Goal: Complete application form

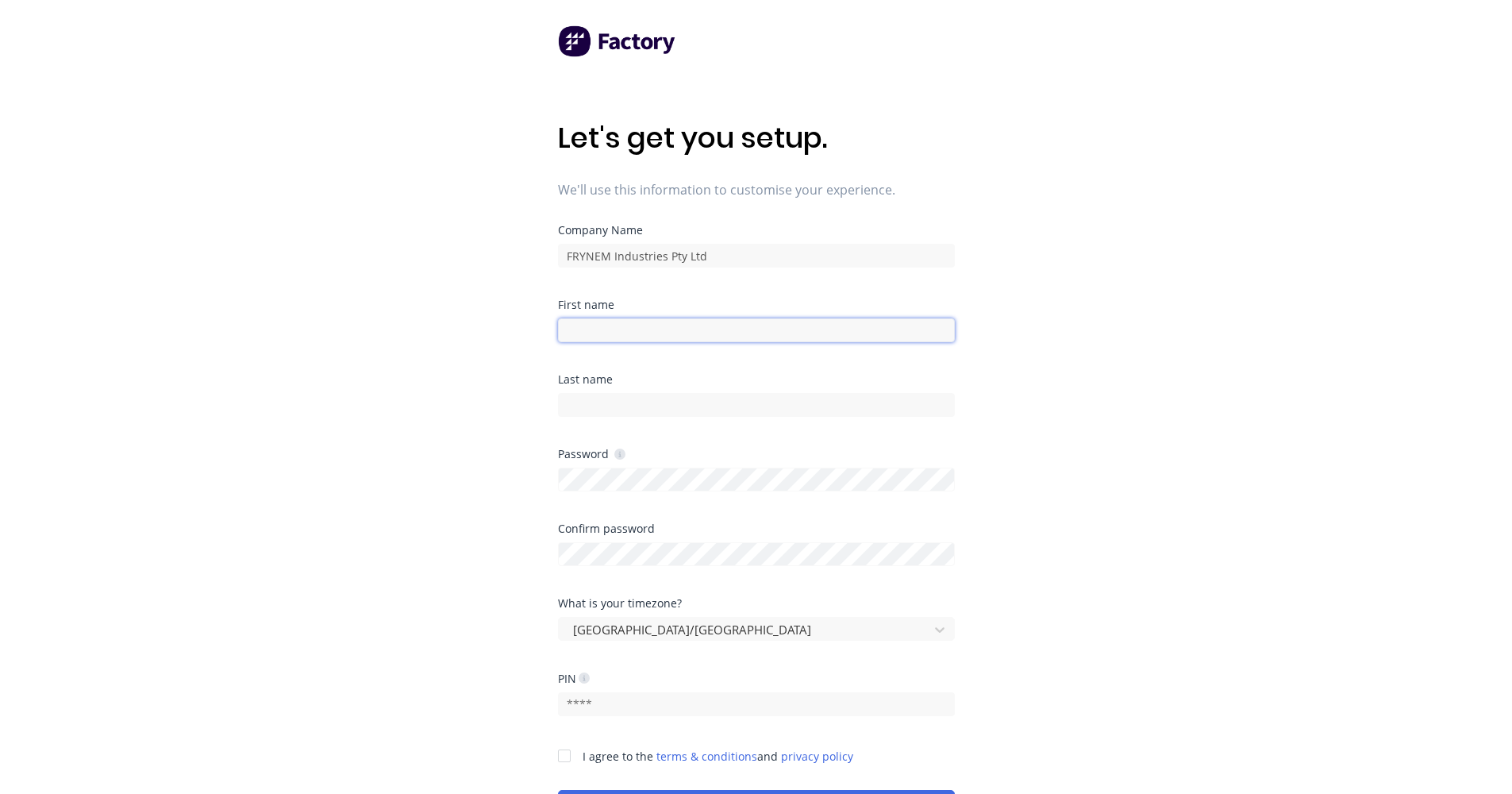
click at [609, 326] on input at bounding box center [756, 329] width 397 height 24
type input "c"
type input "[PERSON_NAME]"
click at [620, 403] on input at bounding box center [756, 404] width 397 height 24
type input "[PERSON_NAME]"
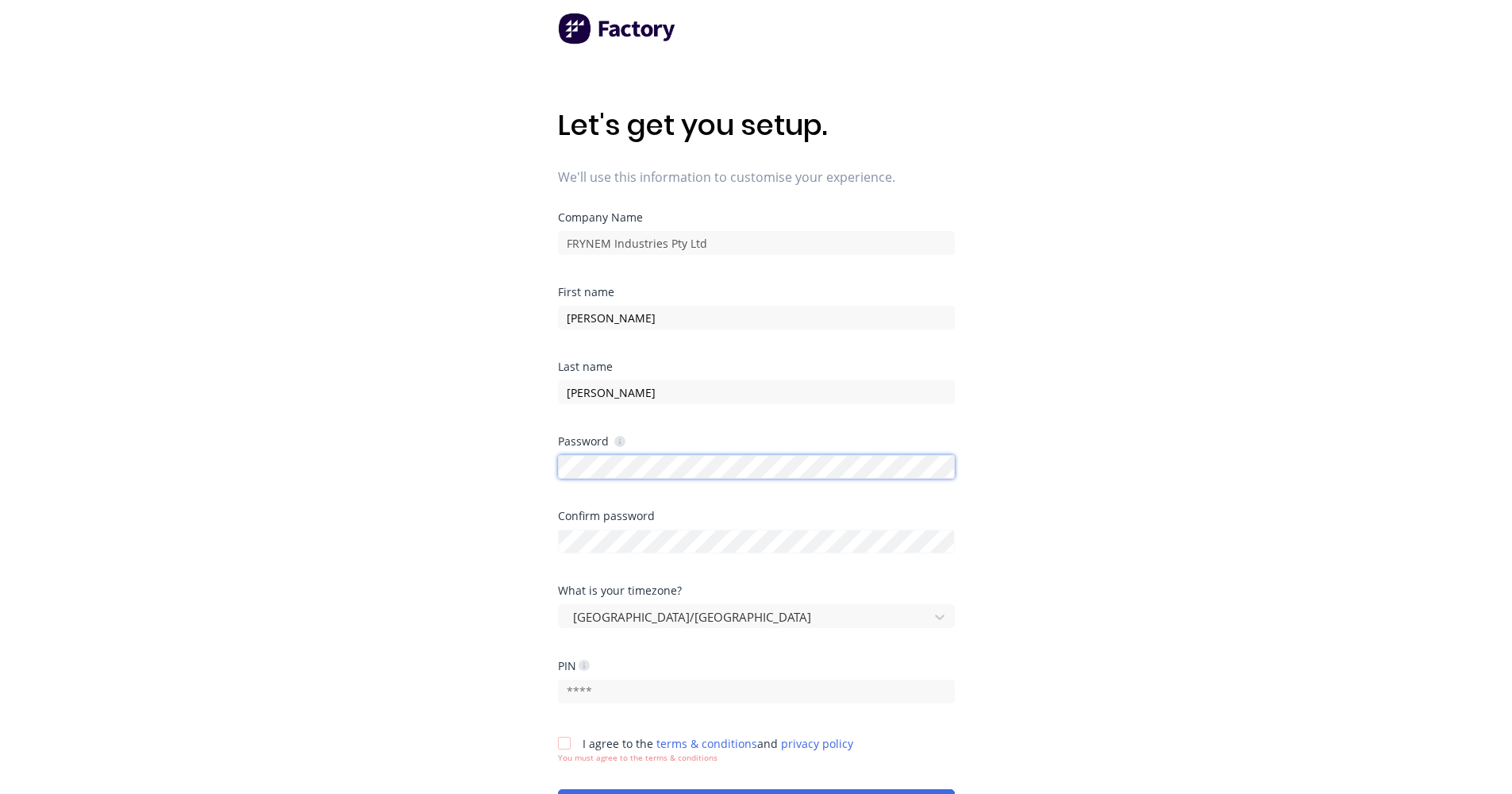
scroll to position [41, 0]
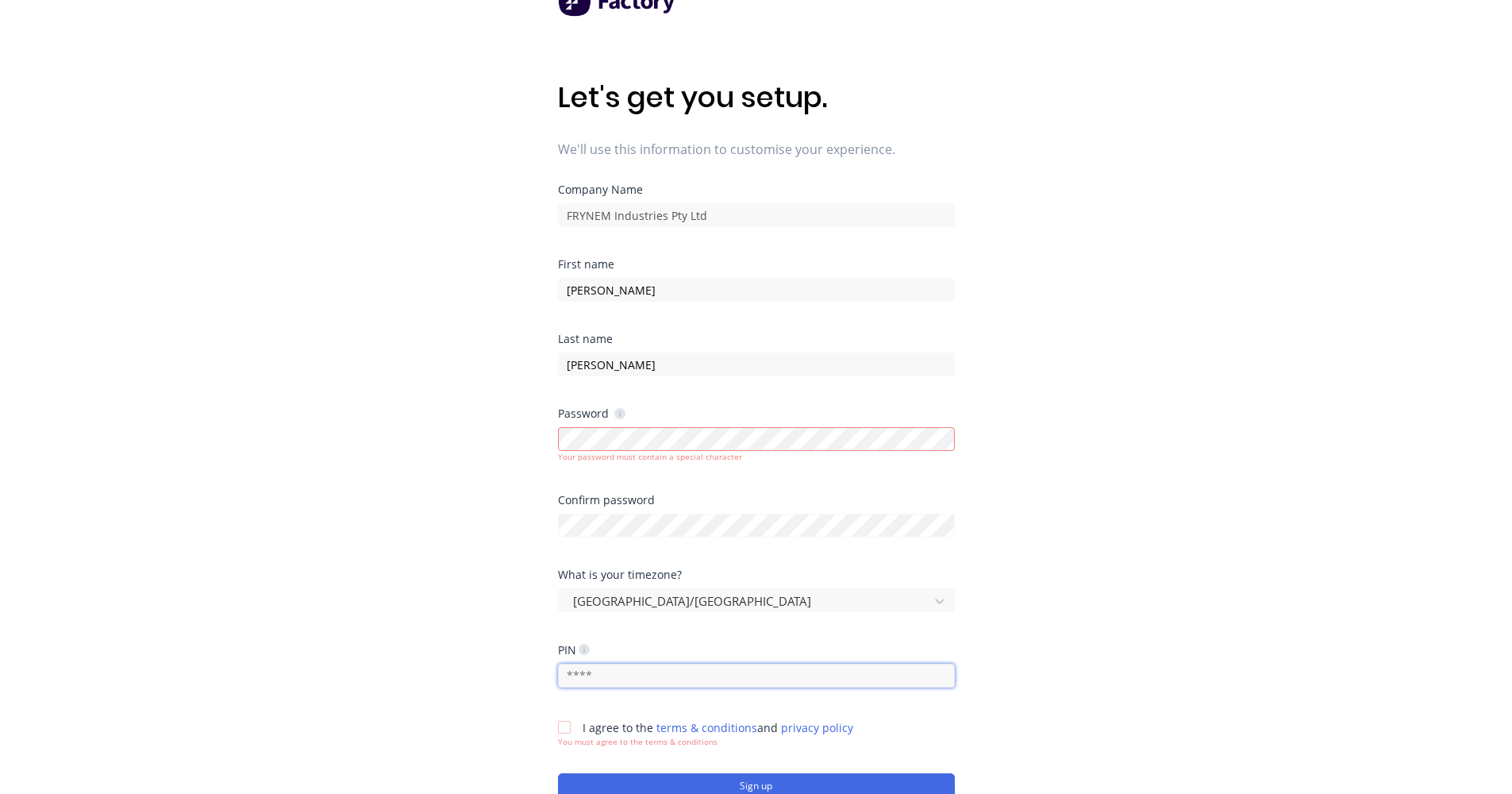
click at [706, 665] on input "text" at bounding box center [756, 675] width 397 height 24
type input "2021"
click at [563, 724] on div at bounding box center [565, 727] width 32 height 32
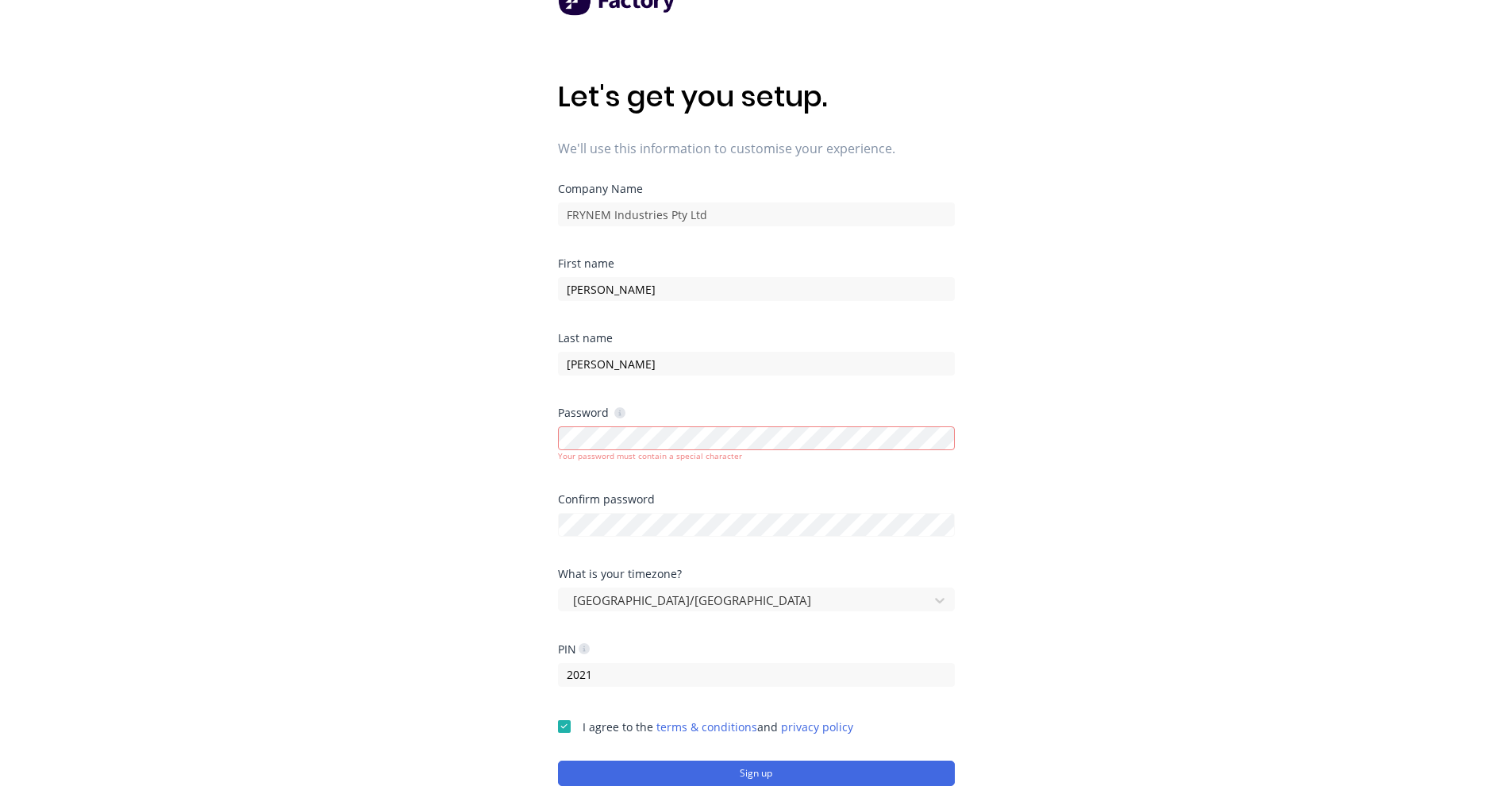
scroll to position [160, 0]
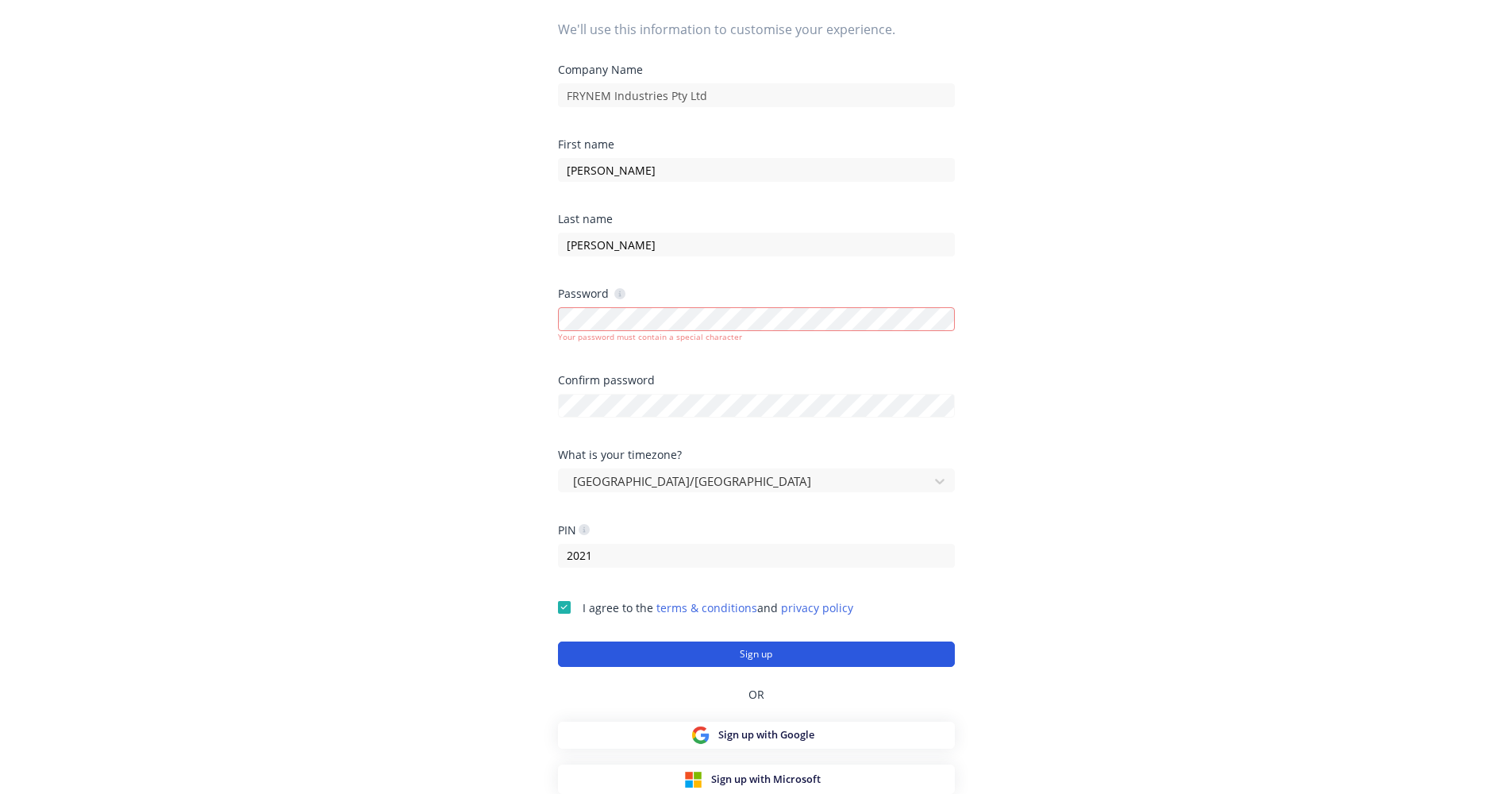
click at [788, 651] on button "Sign up" at bounding box center [756, 653] width 397 height 25
click at [761, 656] on button "Sign up" at bounding box center [756, 653] width 397 height 25
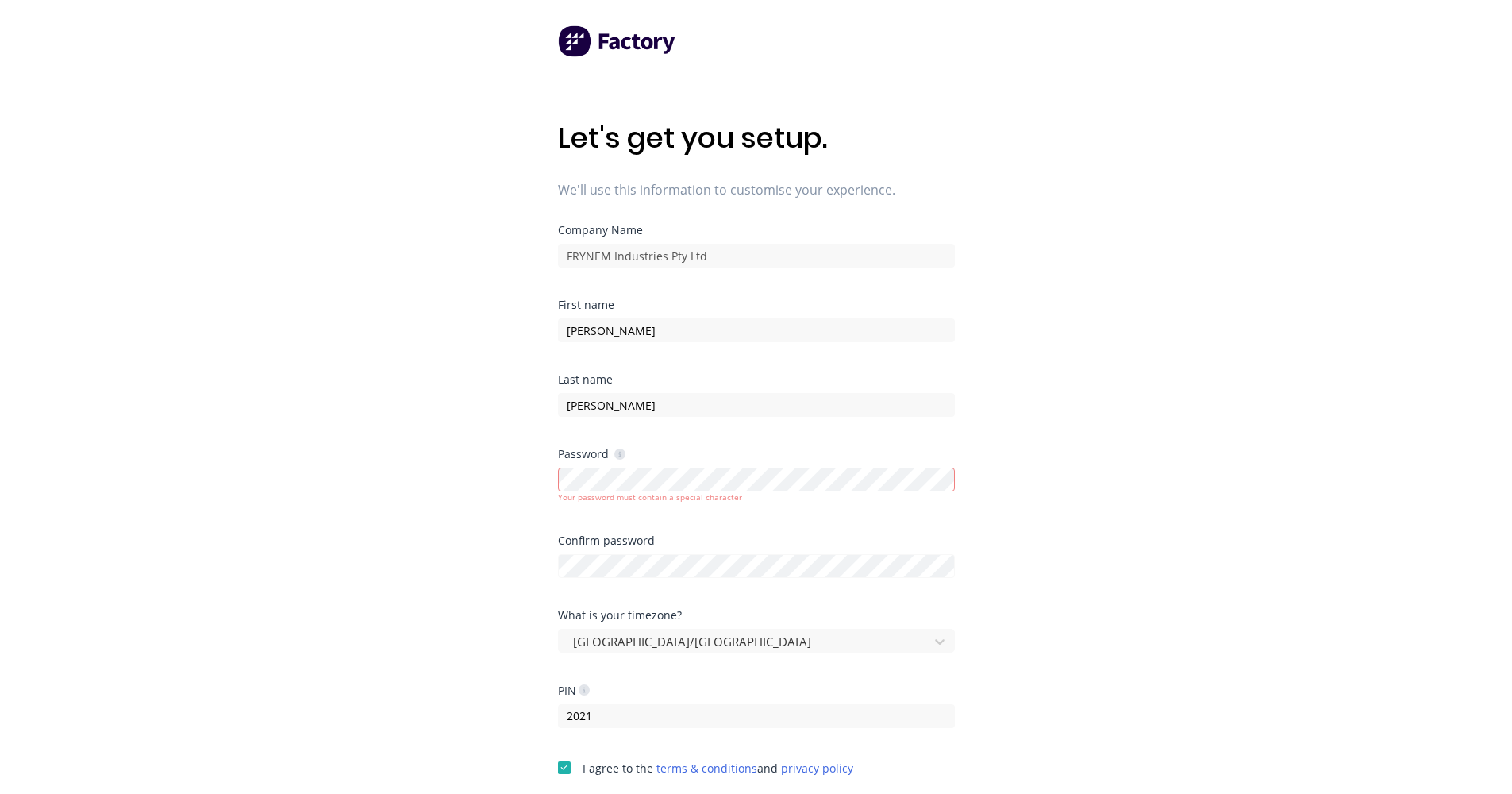
scroll to position [132, 0]
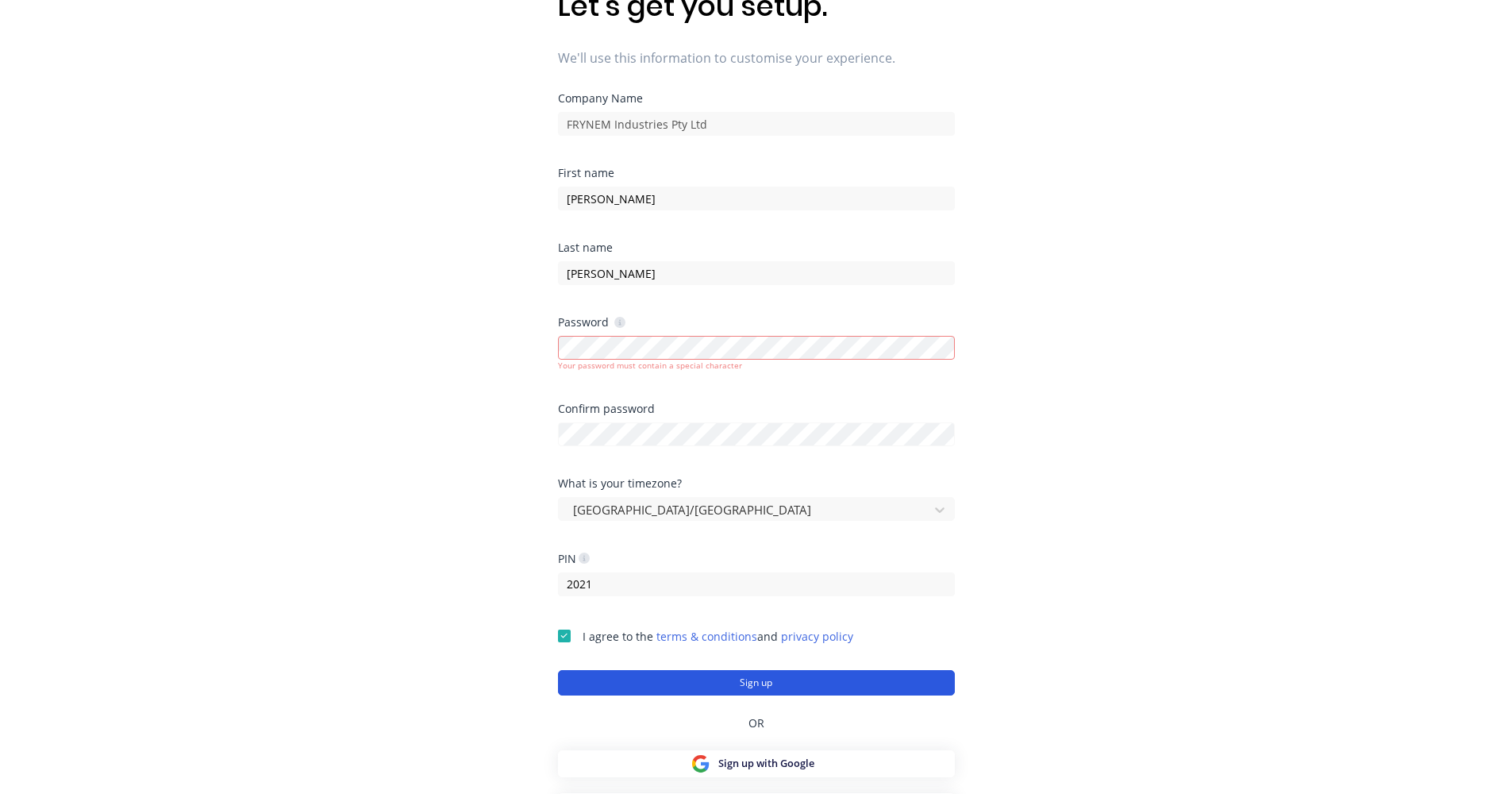
click at [785, 690] on button "Sign up" at bounding box center [756, 682] width 397 height 25
click at [791, 678] on button "Sign up" at bounding box center [756, 682] width 397 height 25
click at [620, 322] on icon at bounding box center [620, 322] width 11 height 11
click at [619, 321] on icon at bounding box center [620, 323] width 3 height 6
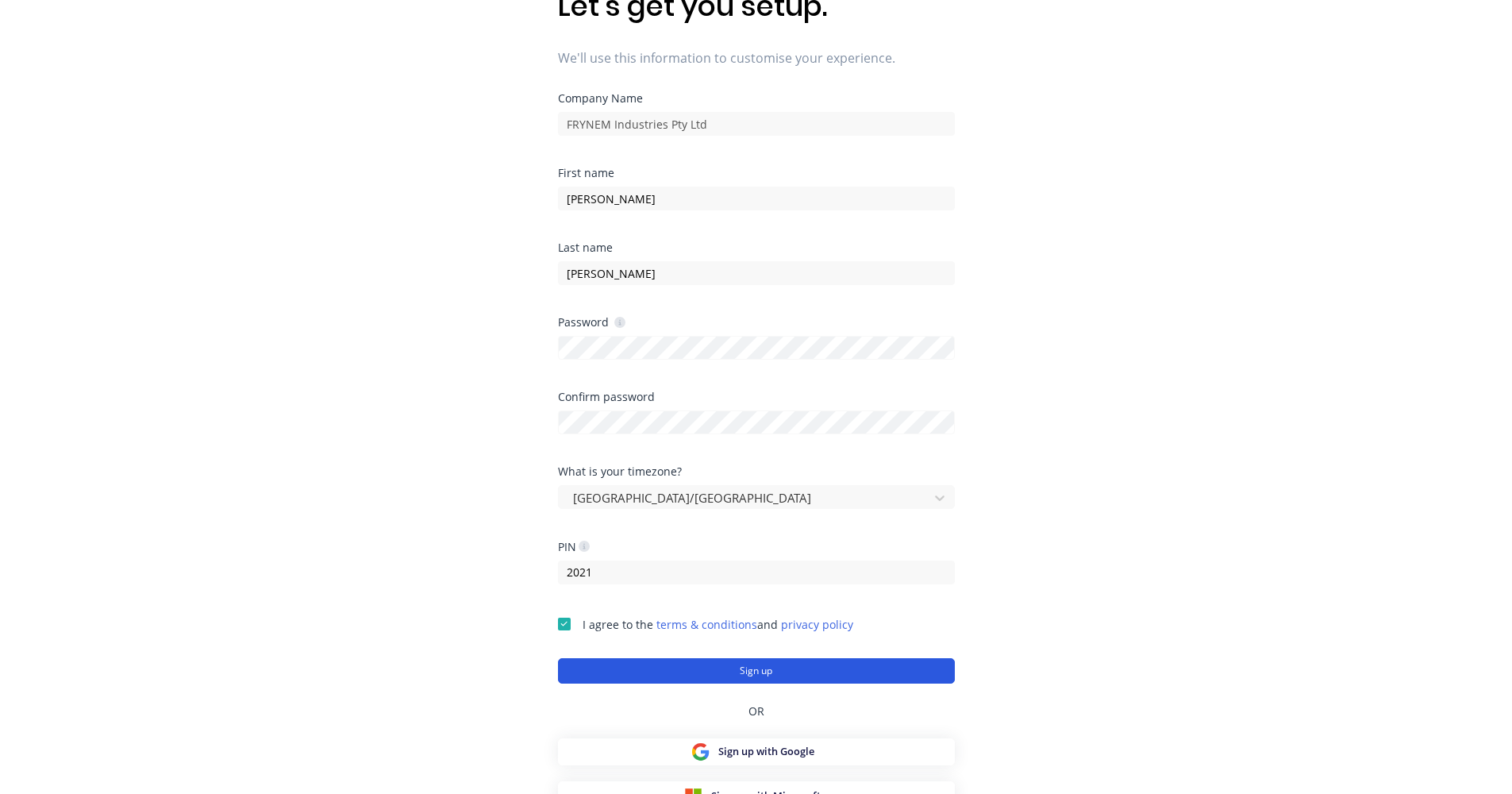
click at [774, 665] on button "Sign up" at bounding box center [756, 670] width 397 height 25
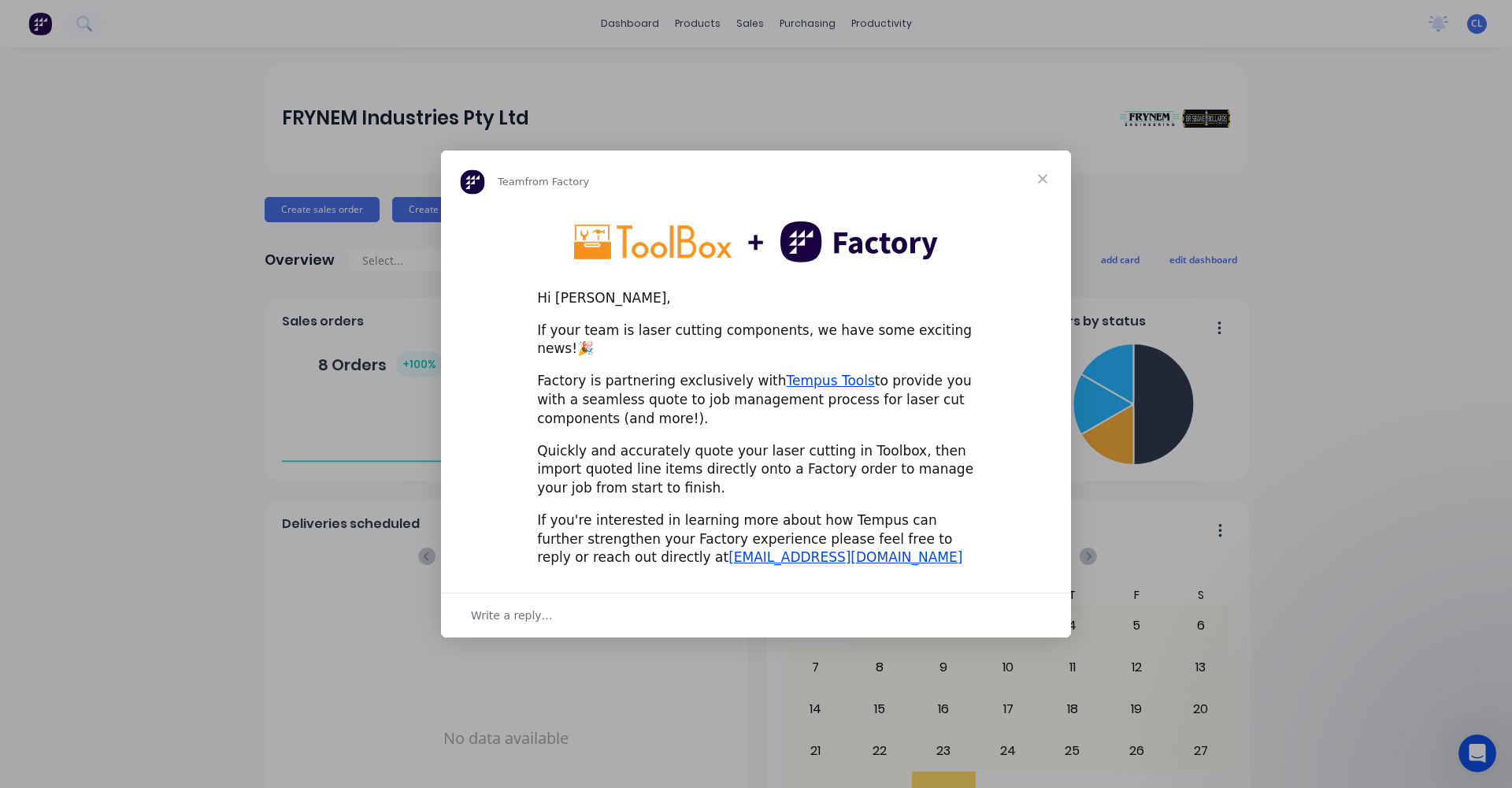
click at [1046, 183] on span "Close" at bounding box center [1043, 179] width 57 height 57
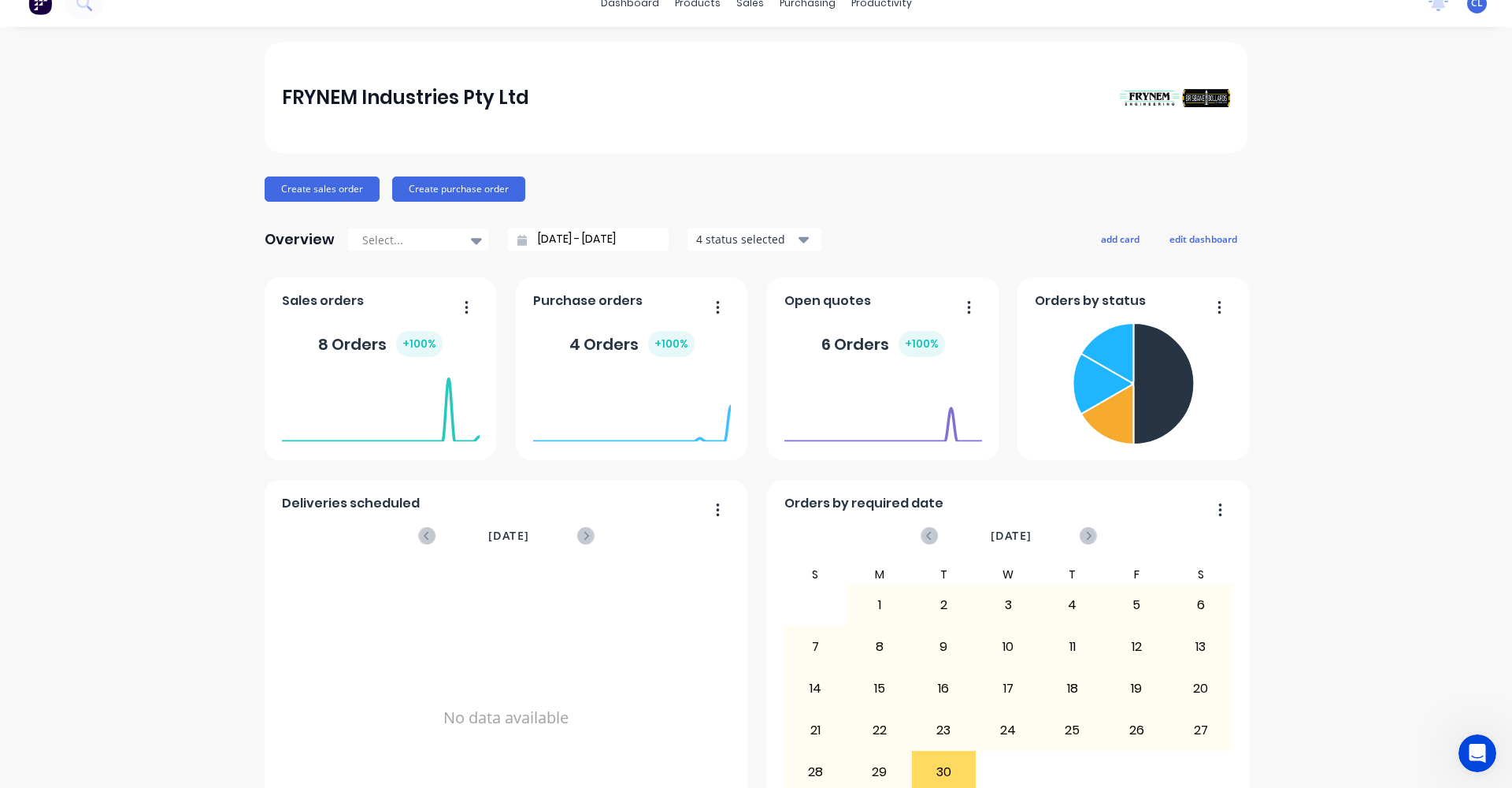
scroll to position [86, 0]
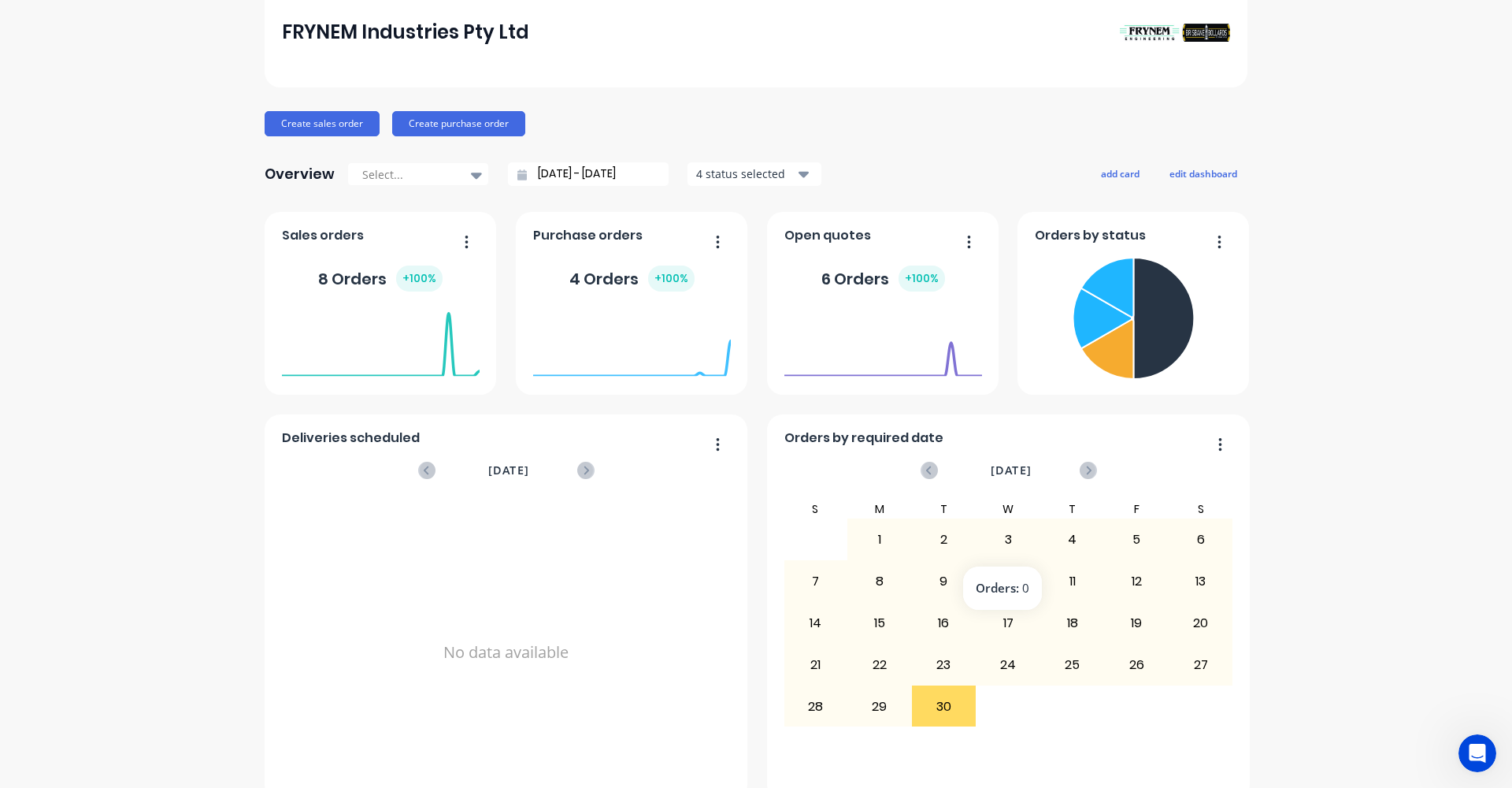
click at [1005, 541] on div "3" at bounding box center [1007, 540] width 63 height 39
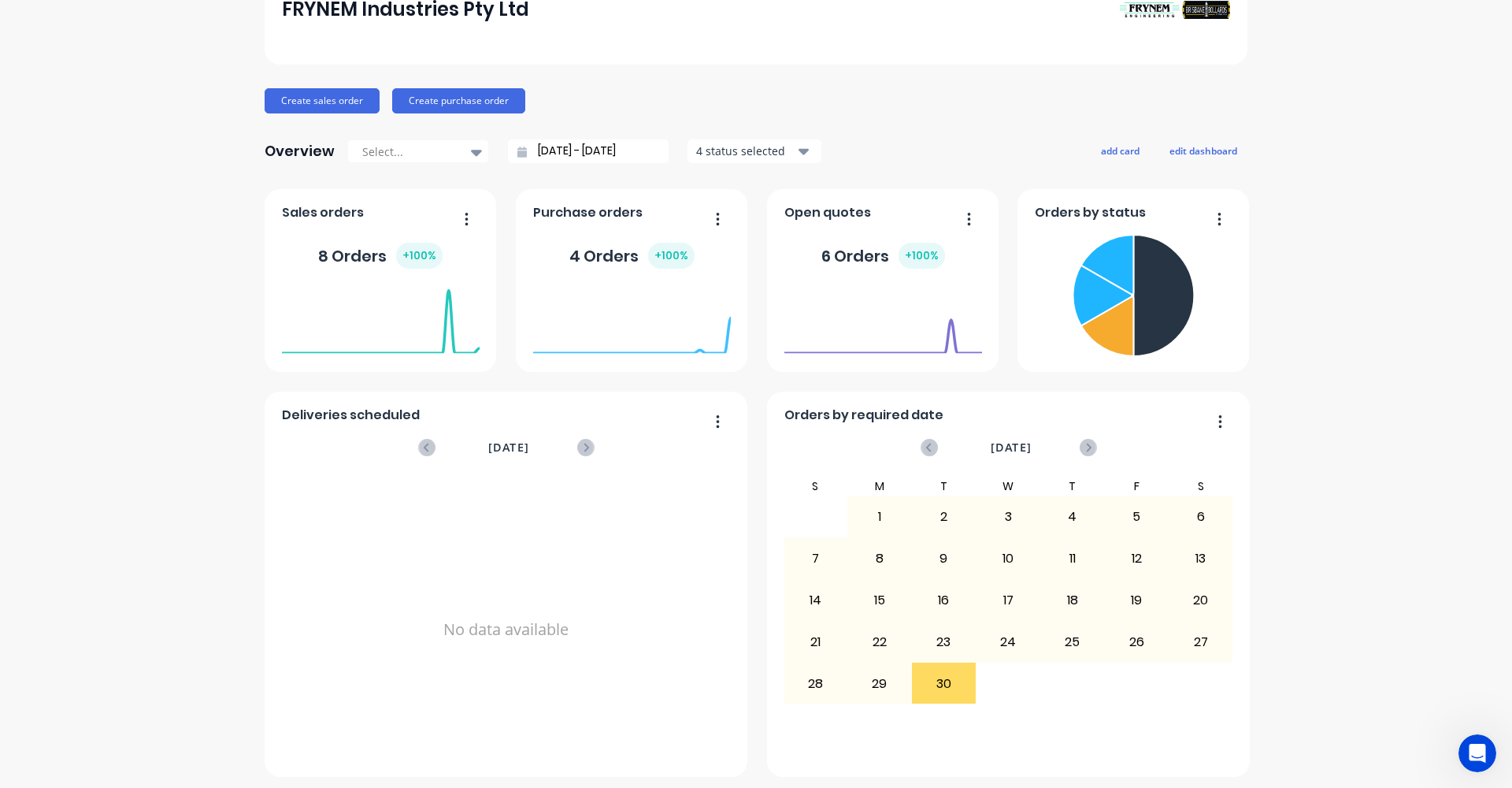
scroll to position [112, 0]
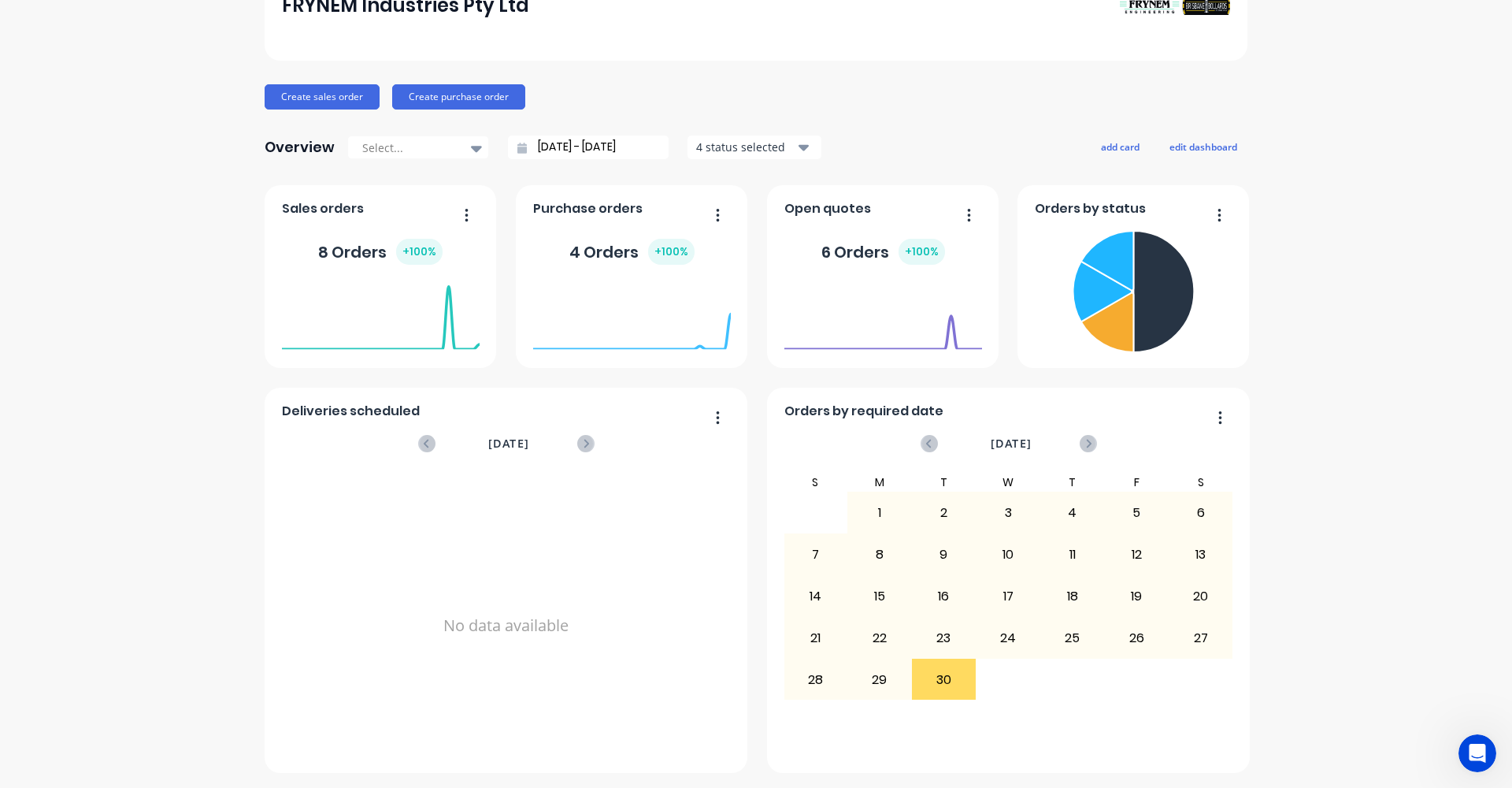
click at [1218, 420] on button "button" at bounding box center [1213, 419] width 33 height 24
click at [1004, 513] on div "3" at bounding box center [1007, 513] width 63 height 39
click at [474, 151] on div at bounding box center [476, 148] width 23 height 27
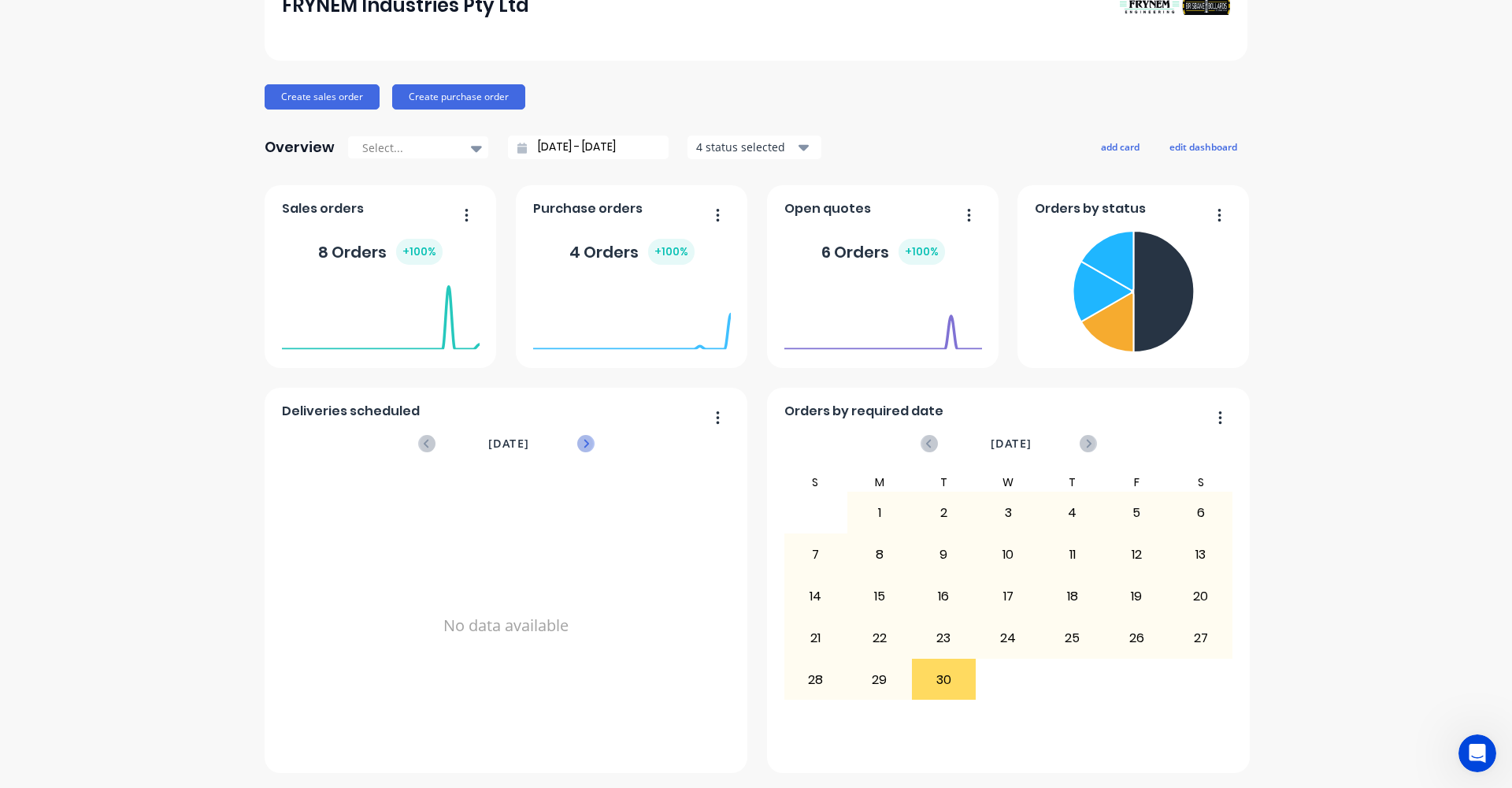
click at [577, 444] on icon at bounding box center [586, 443] width 17 height 17
click at [423, 441] on icon at bounding box center [426, 443] width 17 height 17
click at [714, 421] on button "button" at bounding box center [711, 419] width 33 height 24
